Goal: Book appointment/travel/reservation

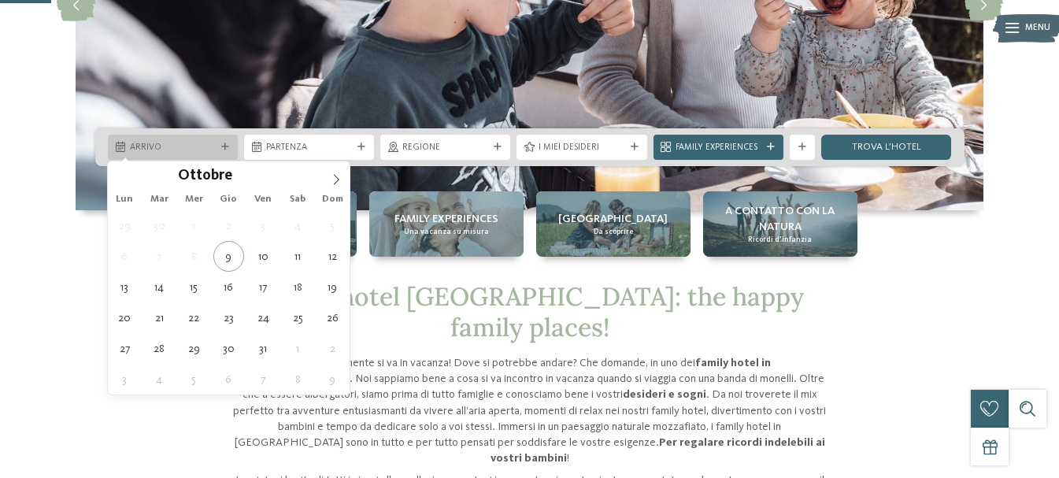
click at [195, 150] on span "Arrivo" at bounding box center [173, 148] width 86 height 13
click at [337, 181] on icon at bounding box center [337, 179] width 6 height 10
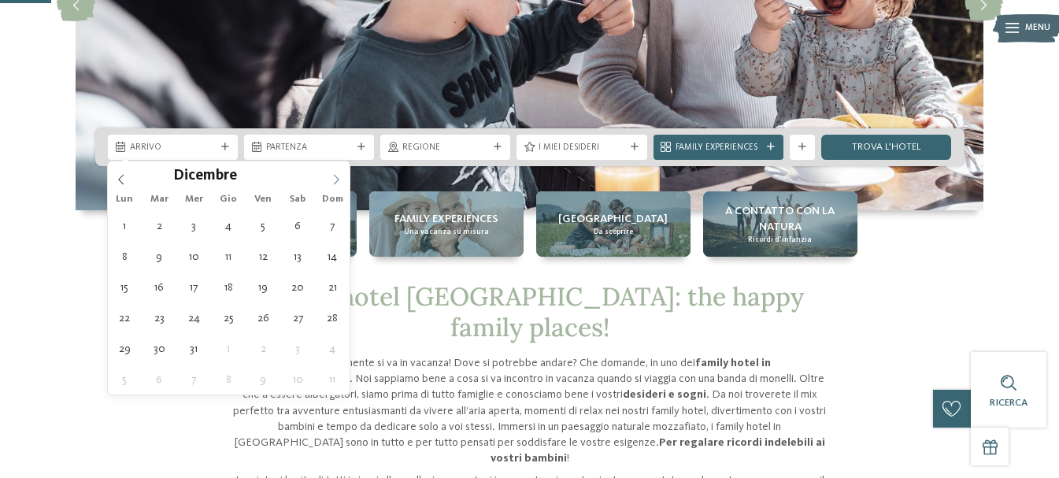
click at [337, 181] on icon at bounding box center [337, 179] width 6 height 10
type div "[DATE]"
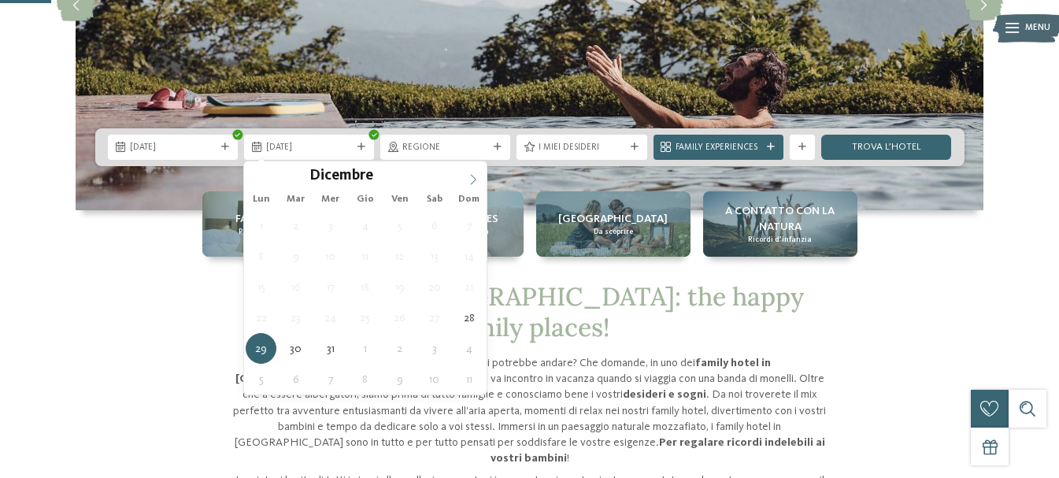
type input "****"
click at [471, 174] on icon at bounding box center [473, 179] width 11 height 11
type div "[DATE]"
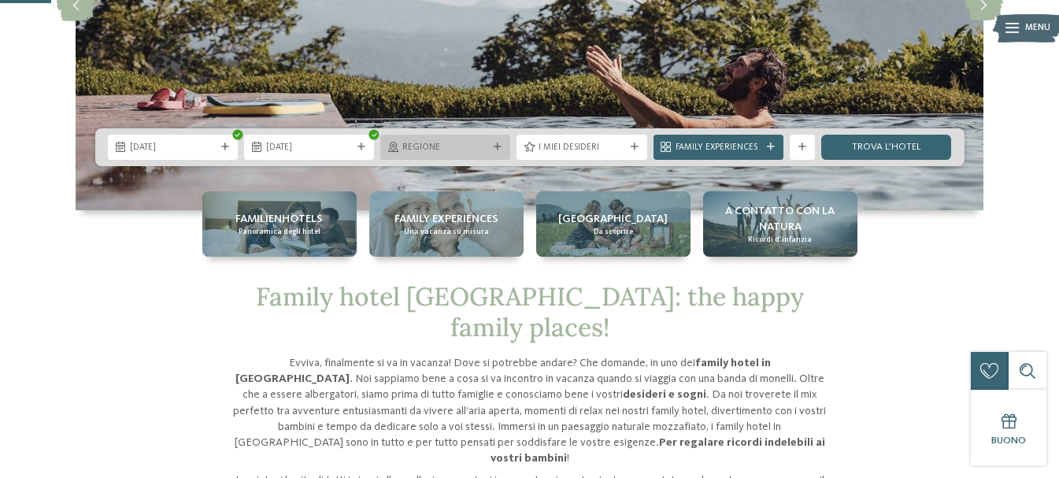
click at [437, 151] on span "Regione" at bounding box center [446, 148] width 86 height 13
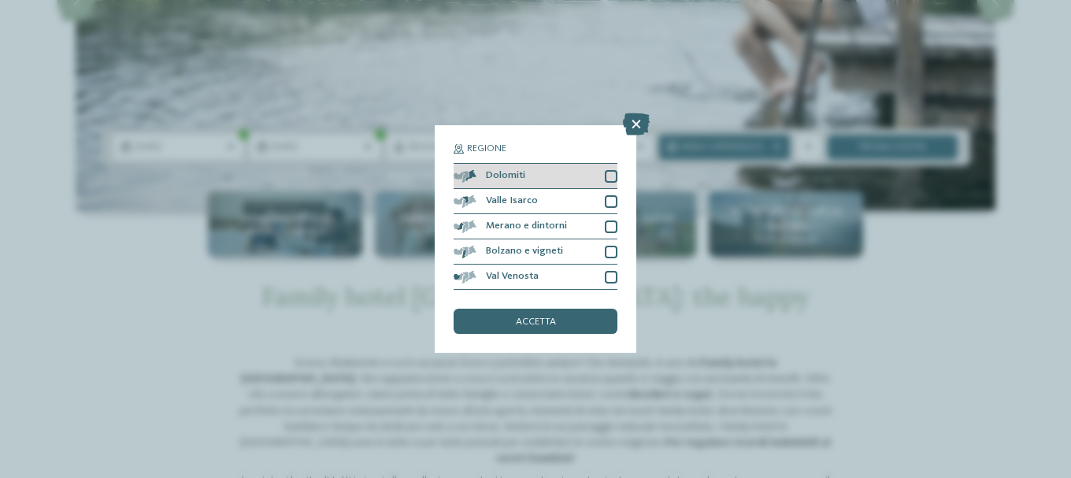
click at [609, 176] on div at bounding box center [611, 176] width 13 height 13
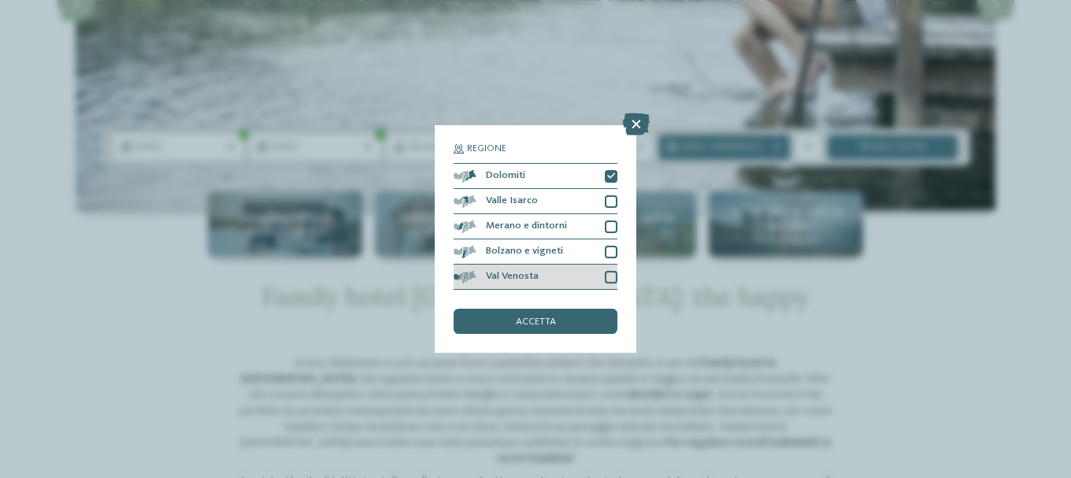
click at [614, 273] on div at bounding box center [611, 277] width 13 height 13
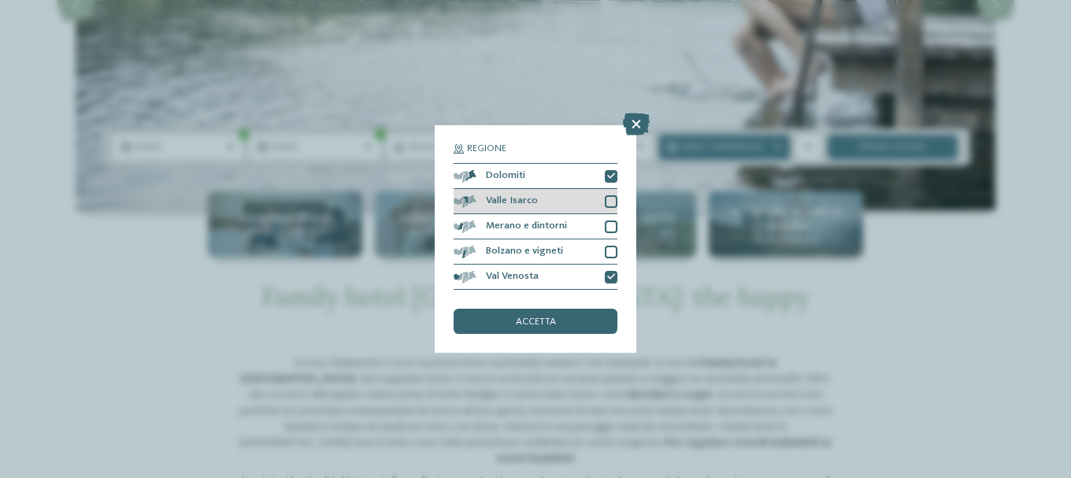
click at [614, 203] on div at bounding box center [611, 201] width 13 height 13
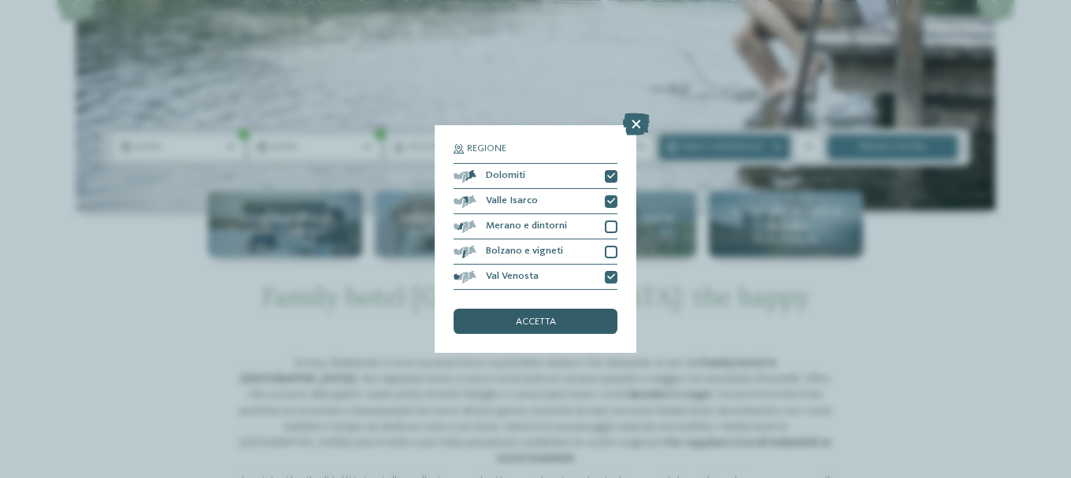
click at [543, 320] on span "accetta" at bounding box center [536, 322] width 40 height 10
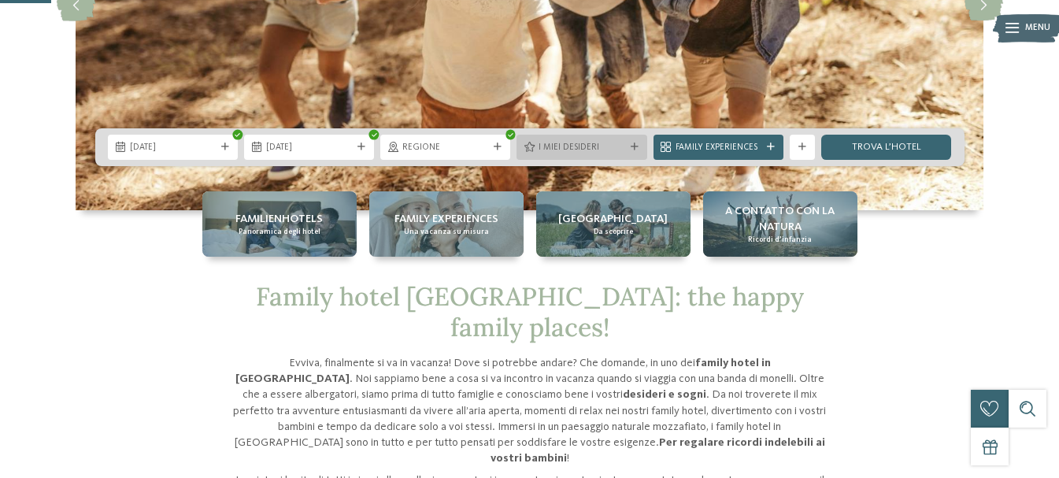
click at [631, 148] on icon at bounding box center [635, 147] width 8 height 8
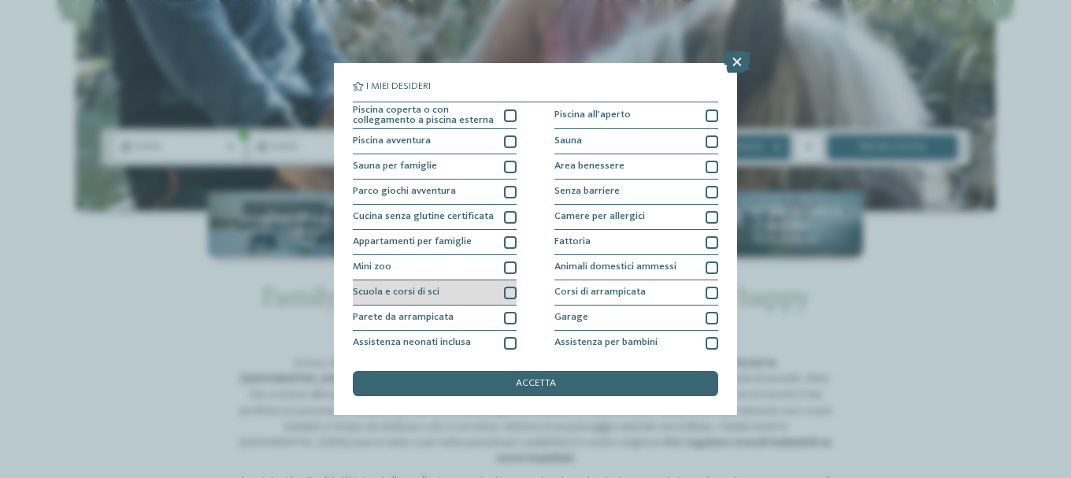
click at [508, 295] on div at bounding box center [510, 293] width 13 height 13
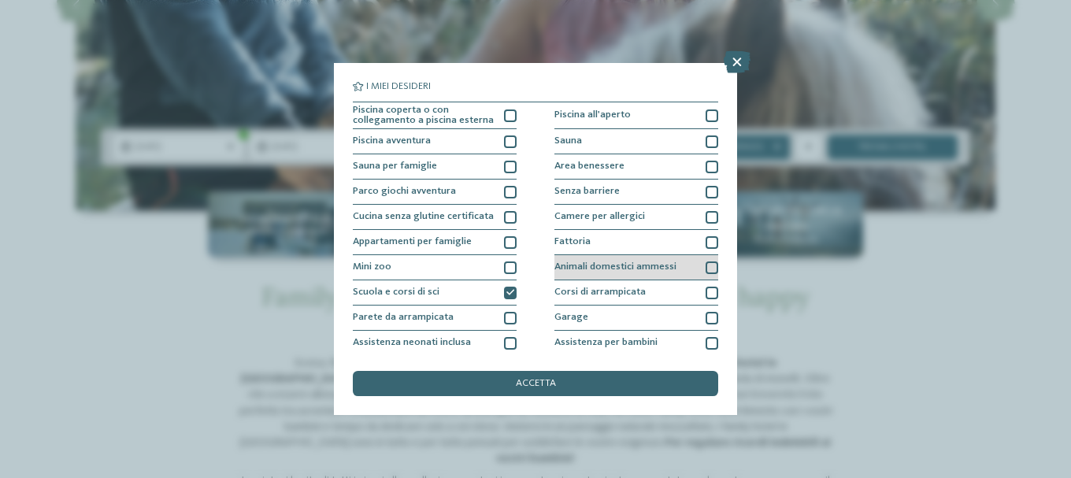
click at [706, 265] on div at bounding box center [712, 268] width 13 height 13
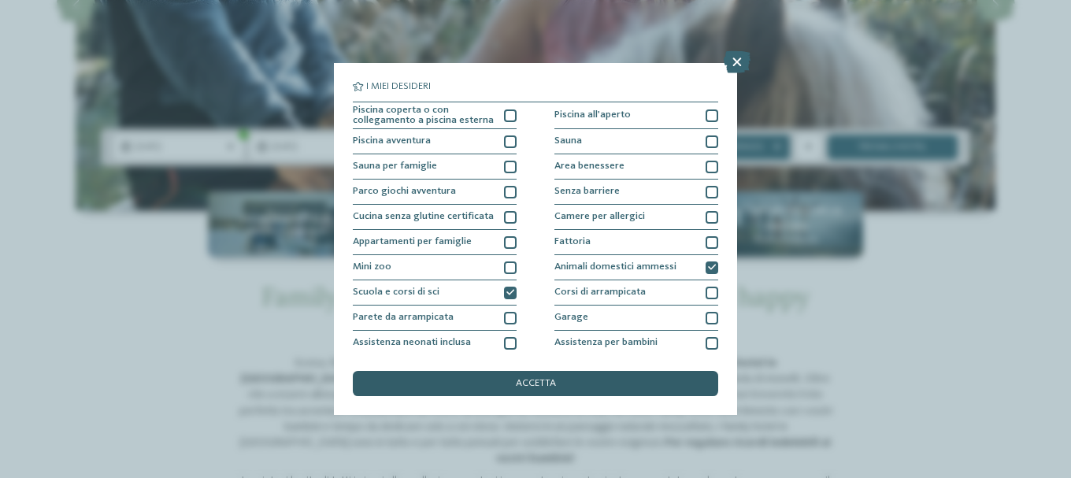
click at [541, 380] on span "accetta" at bounding box center [536, 384] width 40 height 10
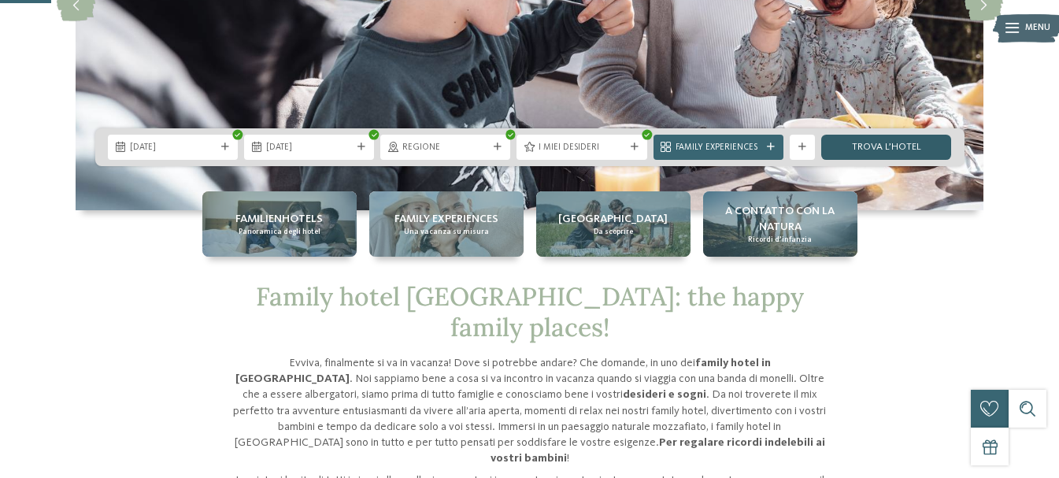
click at [878, 148] on link "trova l’hotel" at bounding box center [887, 147] width 130 height 25
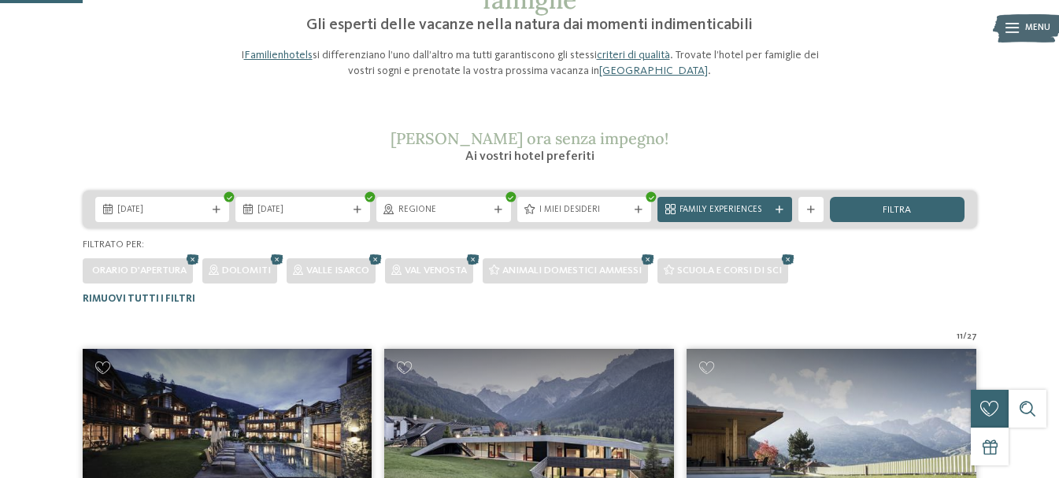
scroll to position [127, 0]
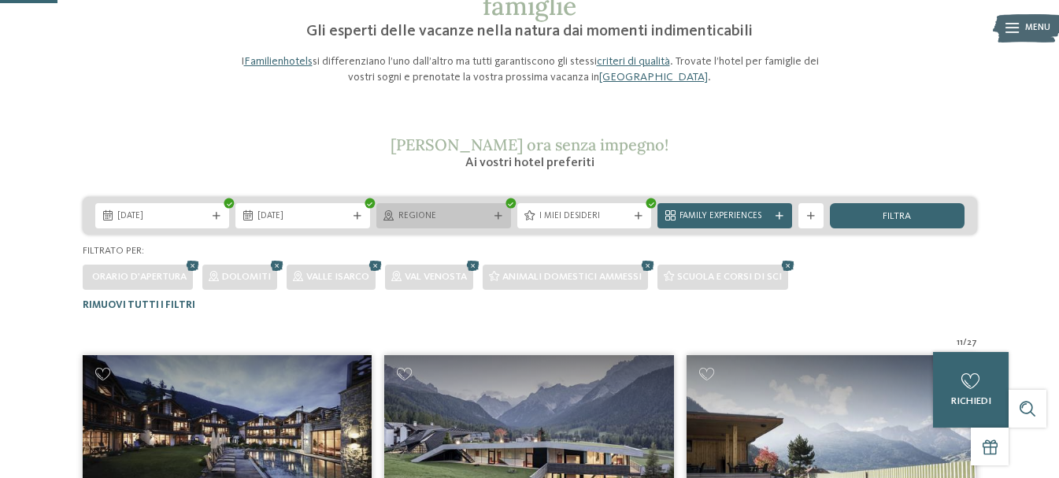
click at [476, 216] on span "Regione" at bounding box center [444, 216] width 91 height 13
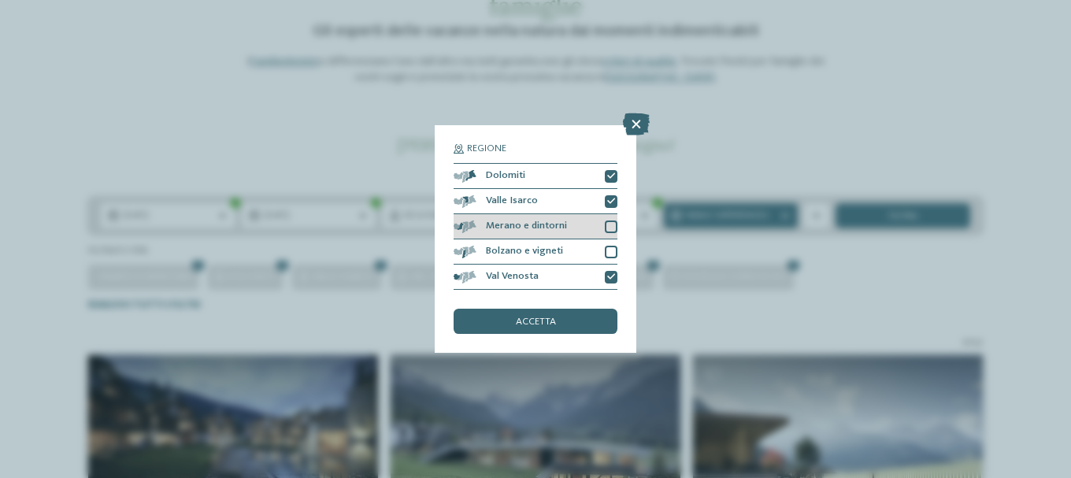
click at [612, 224] on div at bounding box center [611, 227] width 13 height 13
click at [609, 251] on div at bounding box center [611, 252] width 13 height 13
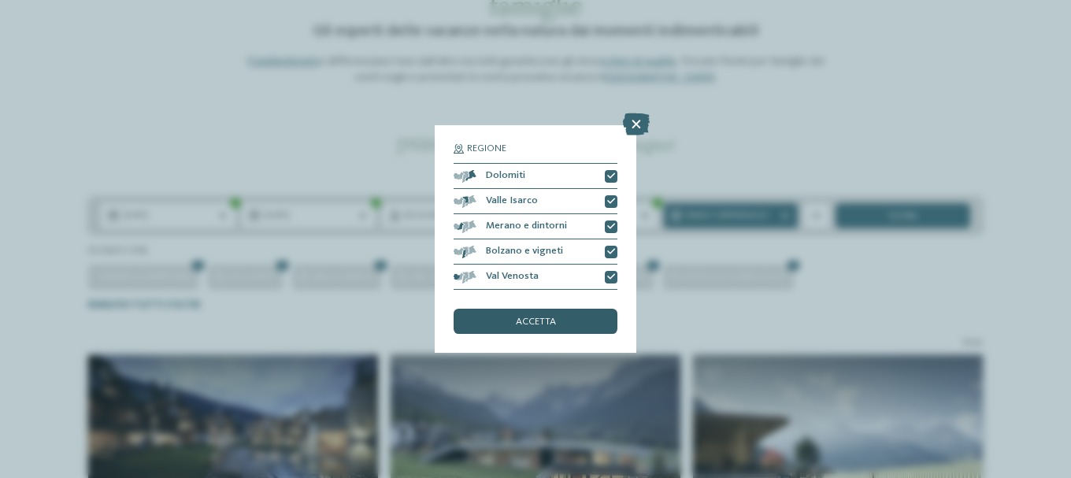
click at [571, 317] on div "accetta" at bounding box center [536, 321] width 164 height 25
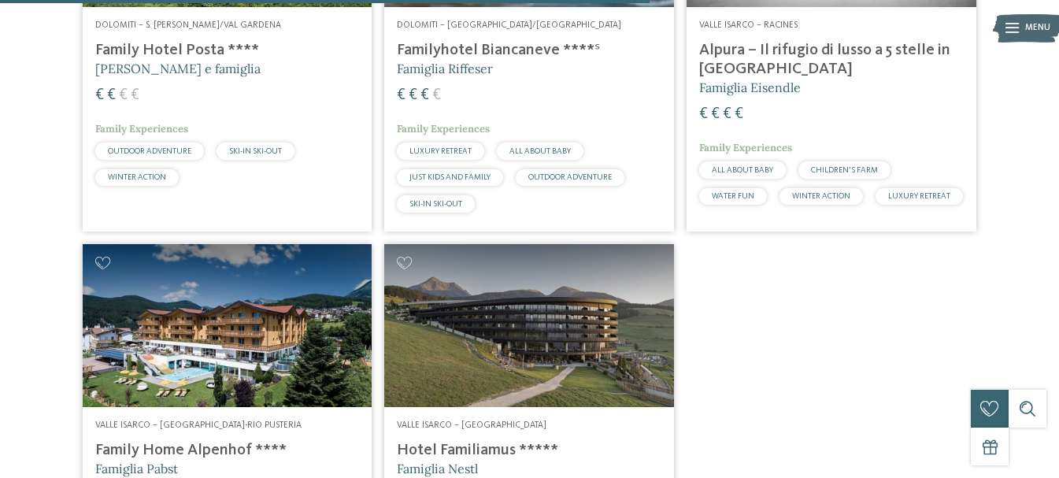
scroll to position [1339, 0]
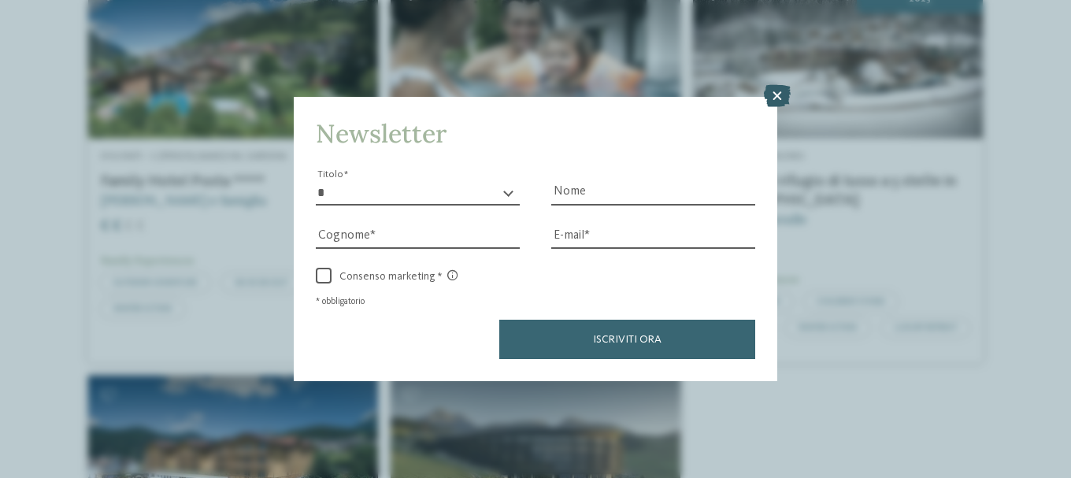
click at [771, 93] on icon at bounding box center [777, 96] width 27 height 22
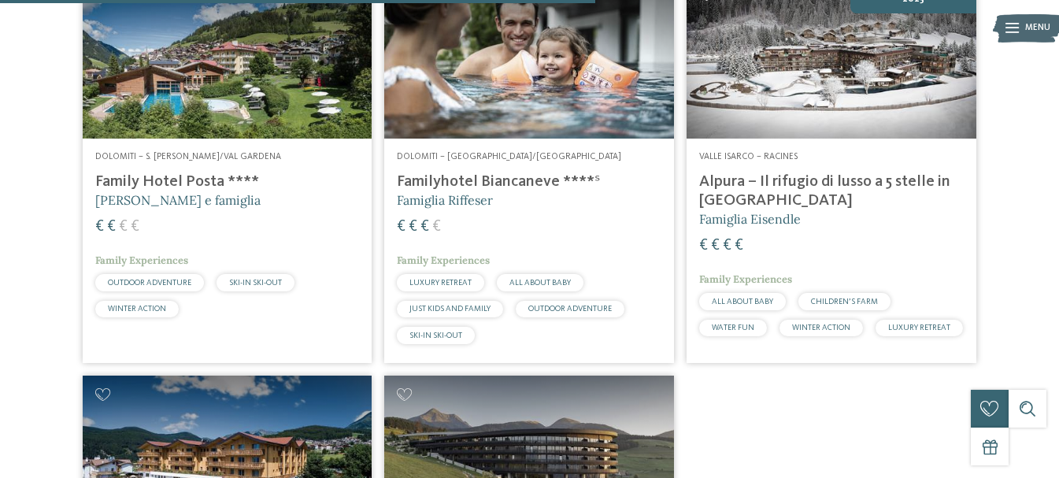
click at [818, 180] on h4 "Alpura – Il rifugio di lusso a 5 stelle in [GEOGRAPHIC_DATA]" at bounding box center [831, 192] width 265 height 38
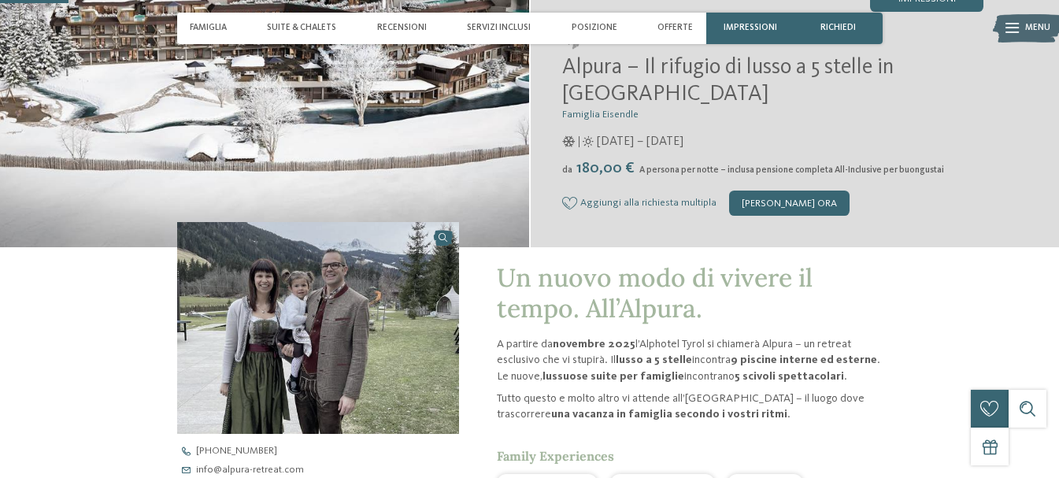
click at [676, 345] on p "A partire da novembre 2025 l’Alphotel Tyrol si chiamerà Alpura – un retreat esc…" at bounding box center [690, 359] width 386 height 47
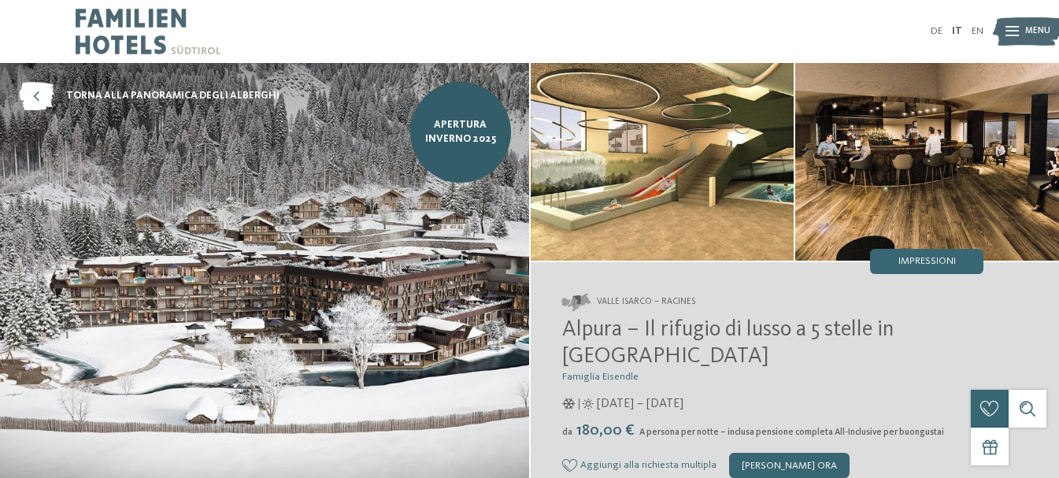
click at [256, 295] on img at bounding box center [264, 286] width 529 height 447
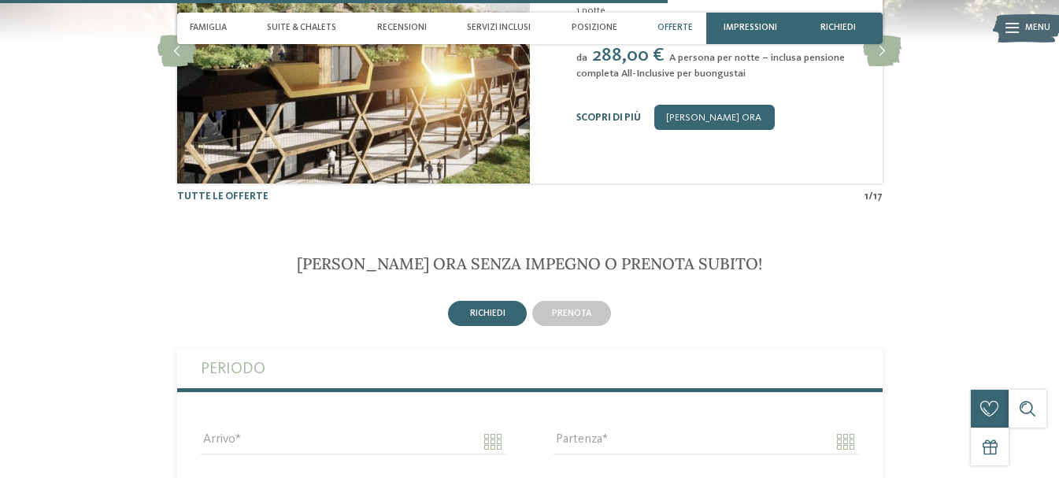
scroll to position [2625, 0]
